Goal: Information Seeking & Learning: Learn about a topic

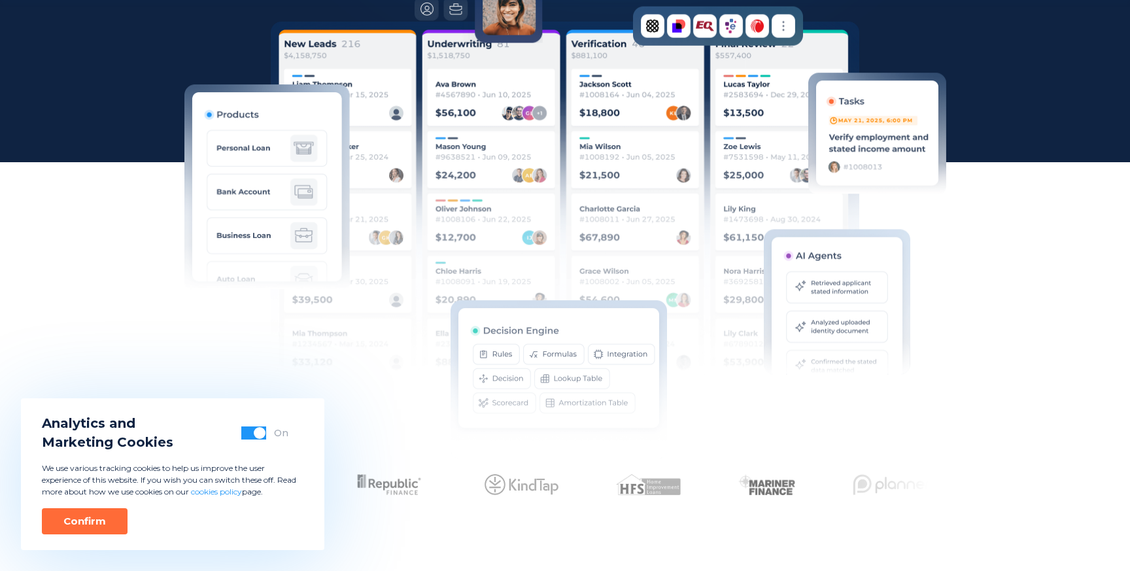
scroll to position [409, 0]
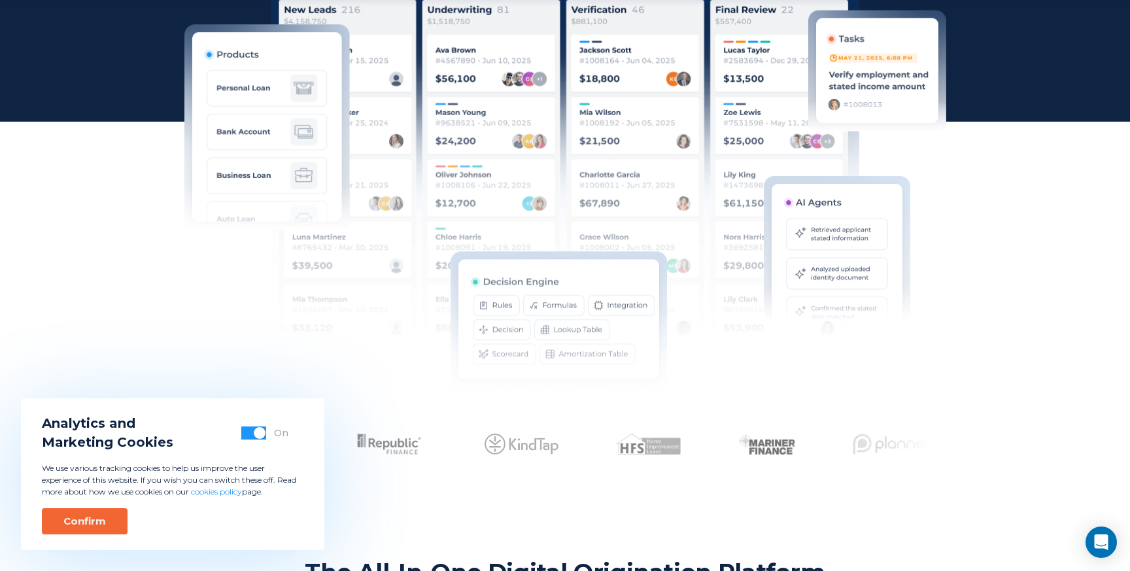
click at [68, 530] on button "Confirm" at bounding box center [85, 521] width 86 height 26
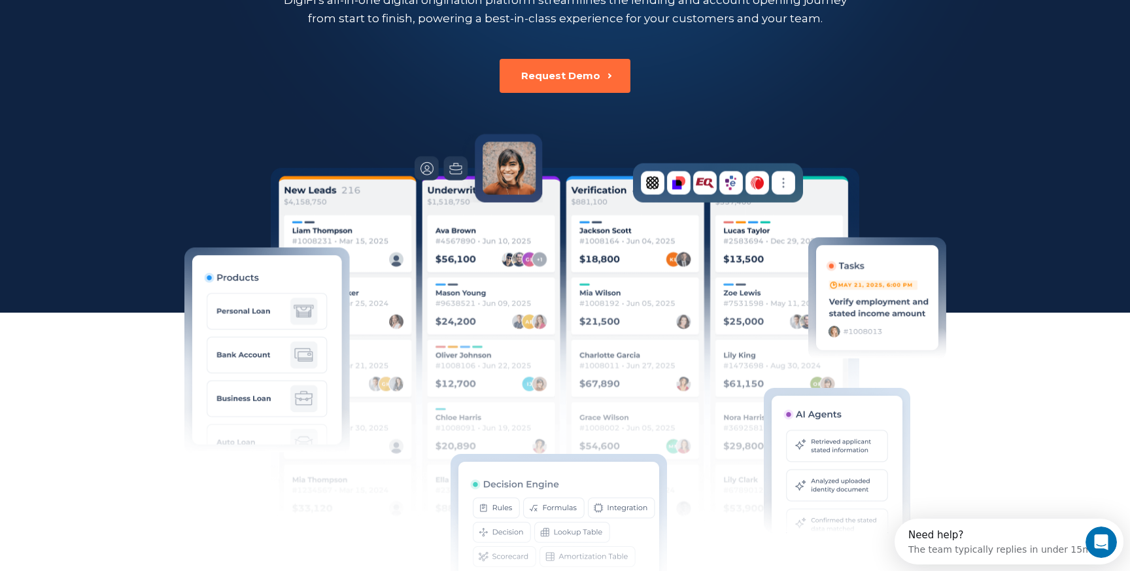
scroll to position [0, 0]
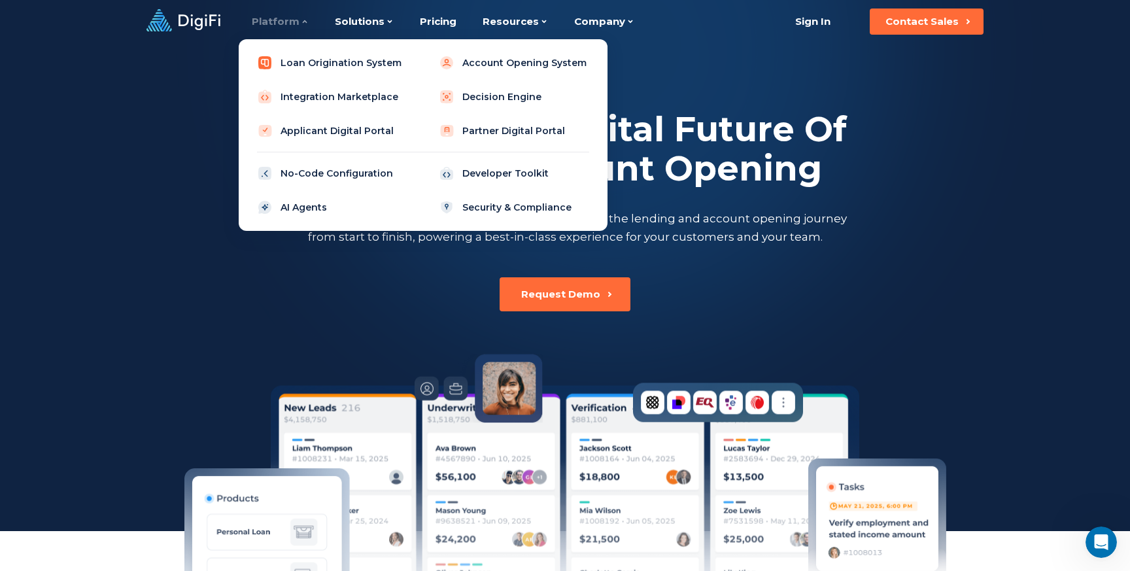
click at [340, 63] on link "Loan Origination System" at bounding box center [332, 63] width 166 height 26
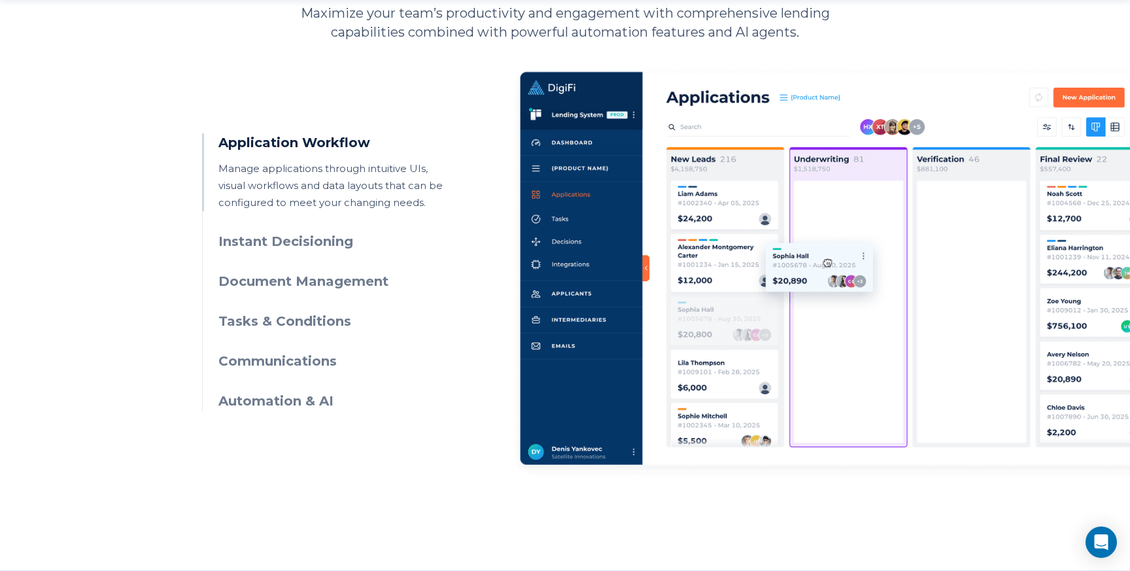
scroll to position [626, 0]
